Goal: Find specific page/section: Find specific page/section

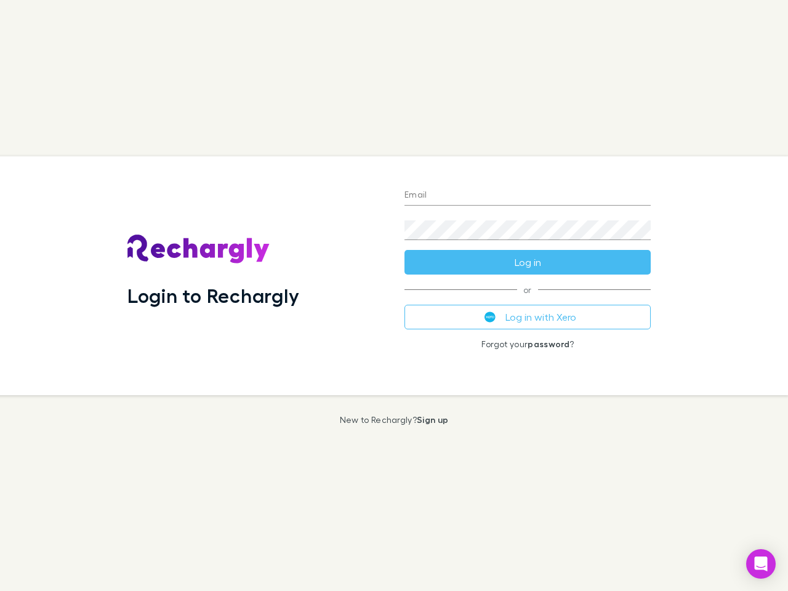
click at [394, 296] on div "Login to Rechargly" at bounding box center [256, 275] width 277 height 239
click at [528, 196] on input "Email" at bounding box center [528, 196] width 246 height 20
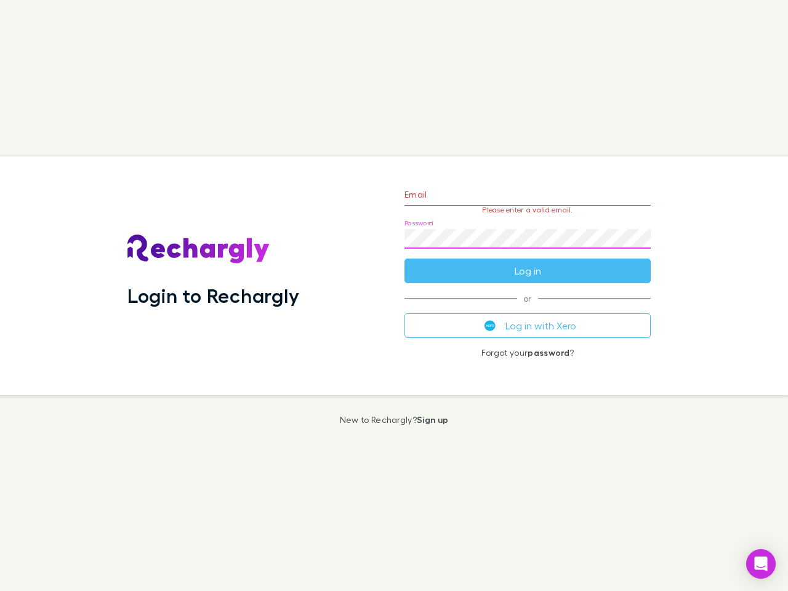
click at [528, 262] on form "Email Please enter a valid email. Password Log in" at bounding box center [528, 229] width 246 height 107
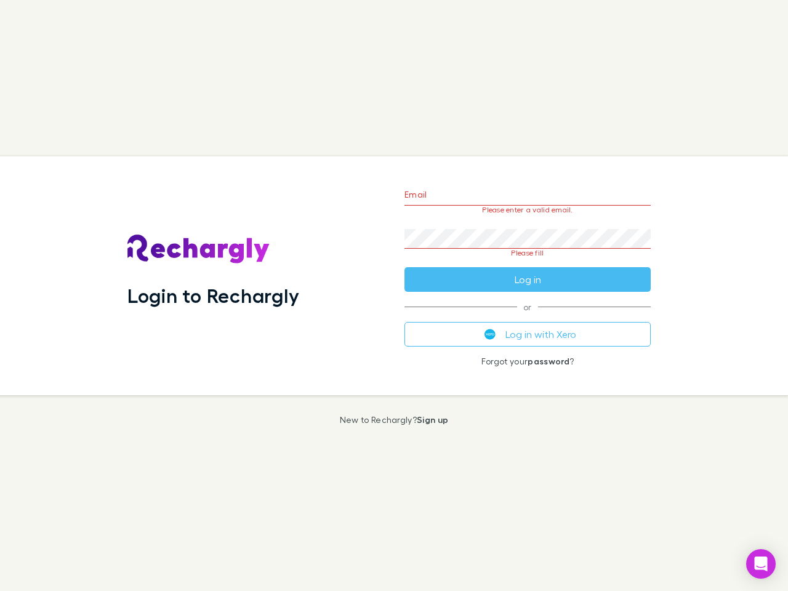
click at [528, 317] on div "Email Please enter a valid email. Password Please fill Log in or Log in with Xe…" at bounding box center [528, 275] width 266 height 239
click at [761, 564] on icon "Open Intercom Messenger" at bounding box center [761, 564] width 13 height 15
